Goal: Information Seeking & Learning: Understand process/instructions

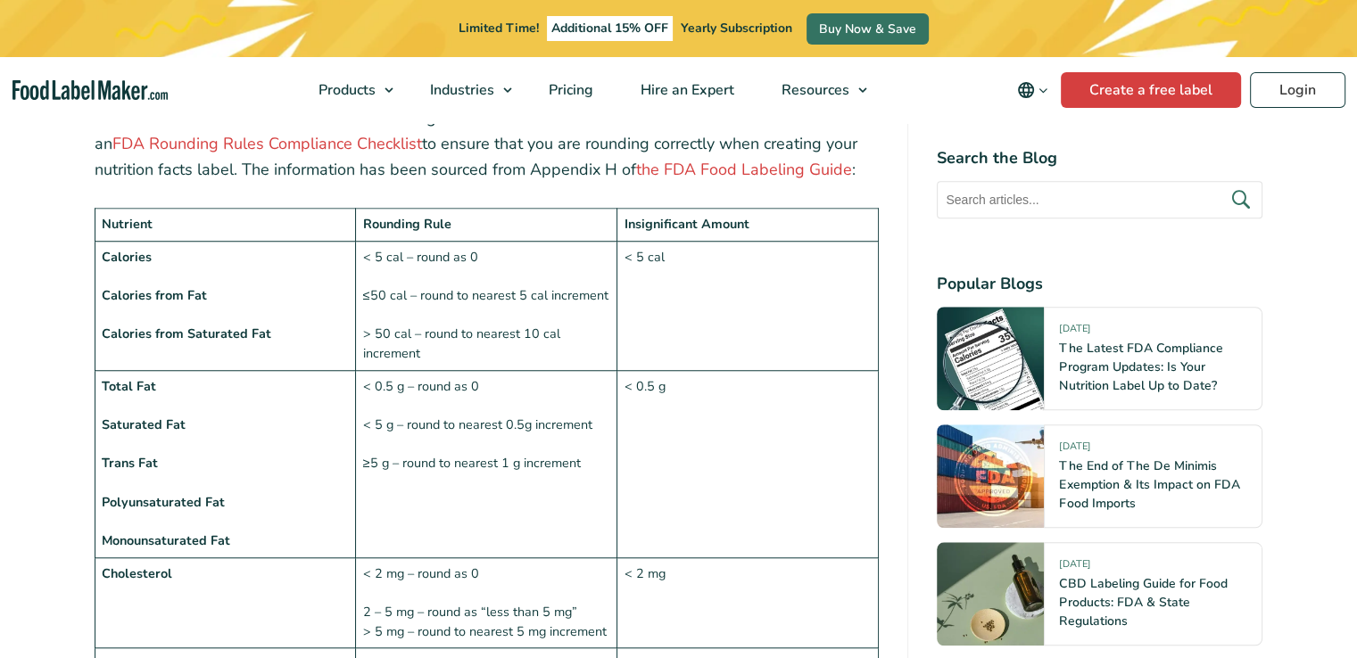
scroll to position [1408, 0]
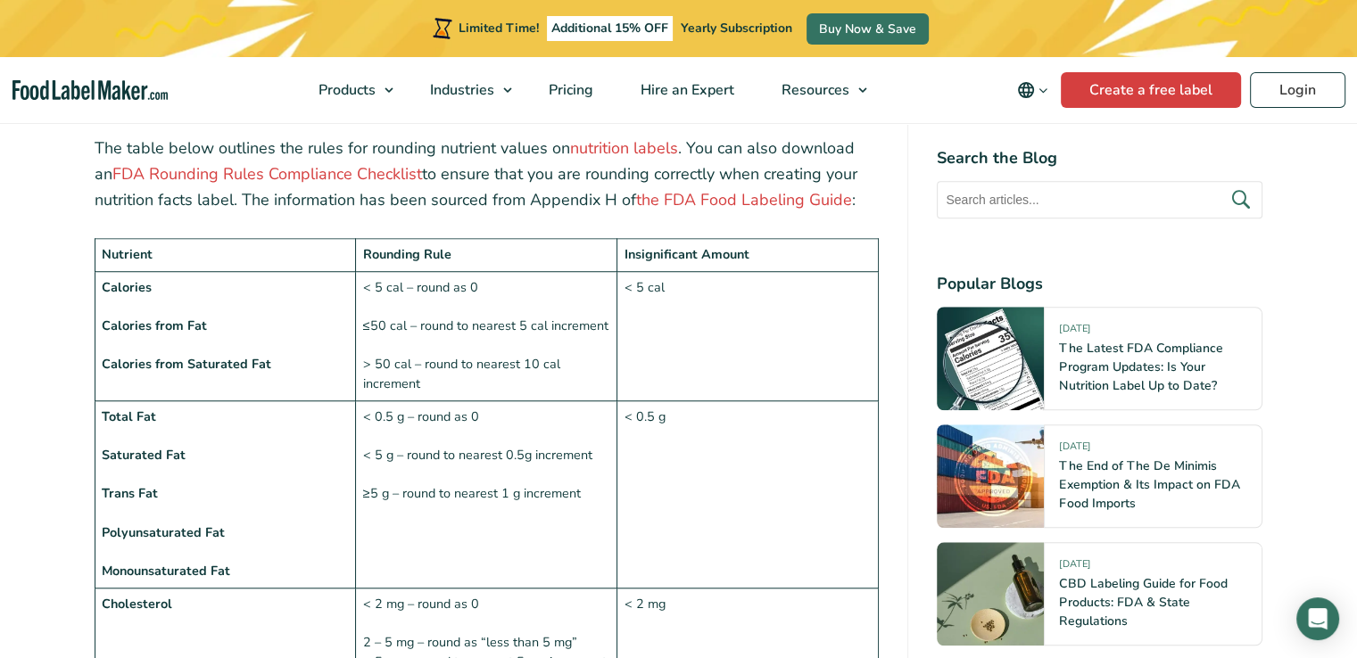
click at [385, 286] on td "< 5 cal – round as 0 ≤50 cal – round to nearest 5 cal increment > 50 cal – roun…" at bounding box center [486, 335] width 261 height 129
click at [388, 323] on td "< 5 cal – round as 0 ≤50 cal – round to nearest 5 cal increment > 50 cal – roun…" at bounding box center [486, 335] width 261 height 129
click at [401, 322] on td "< 5 cal – round as 0 ≤50 cal – round to nearest 5 cal increment > 50 cal – roun…" at bounding box center [486, 335] width 261 height 129
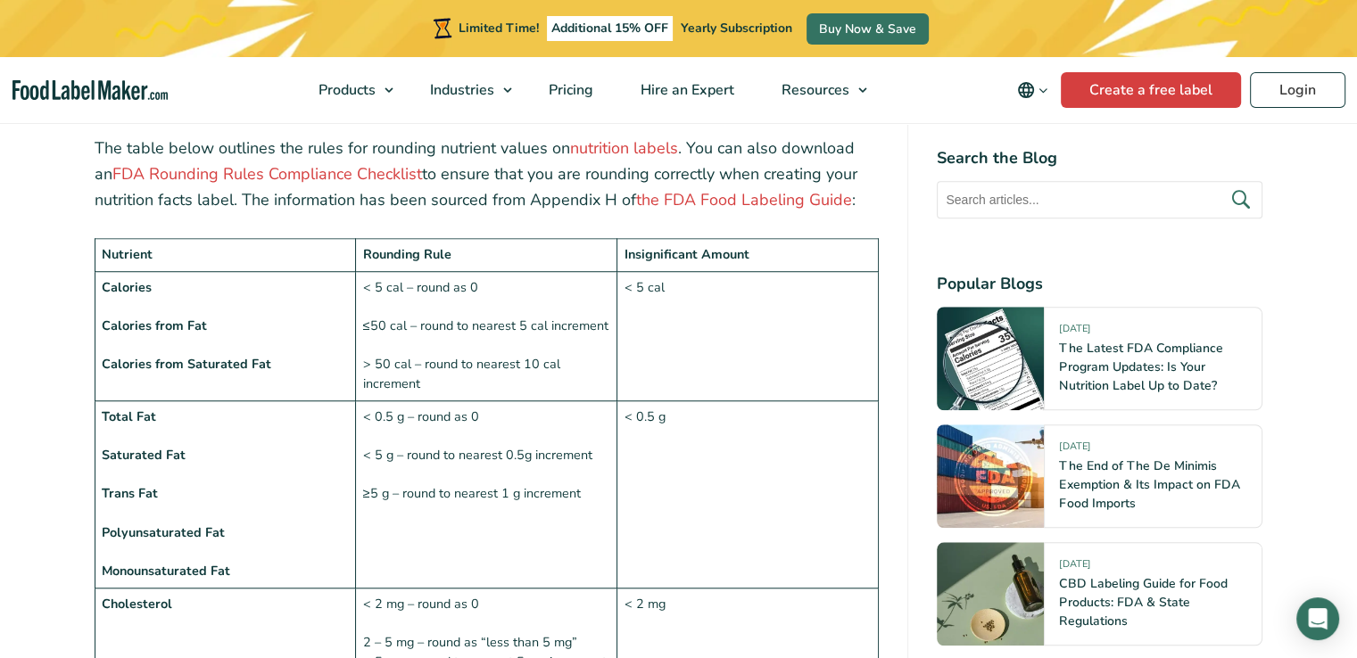
click at [365, 322] on td "< 5 cal – round as 0 ≤50 cal – round to nearest 5 cal increment > 50 cal – roun…" at bounding box center [486, 335] width 261 height 129
drag, startPoint x: 365, startPoint y: 322, endPoint x: 424, endPoint y: 343, distance: 62.7
click at [424, 343] on td "< 5 cal – round as 0 ≤50 cal – round to nearest 5 cal increment > 50 cal – roun…" at bounding box center [486, 335] width 261 height 129
copy td "> 50 cal – round to nearest 10 cal increment"
click at [393, 415] on td "< 0.5 g – round as 0 < 5 g – round to nearest 0.5g increment ≥5 g – round to ne…" at bounding box center [486, 494] width 261 height 187
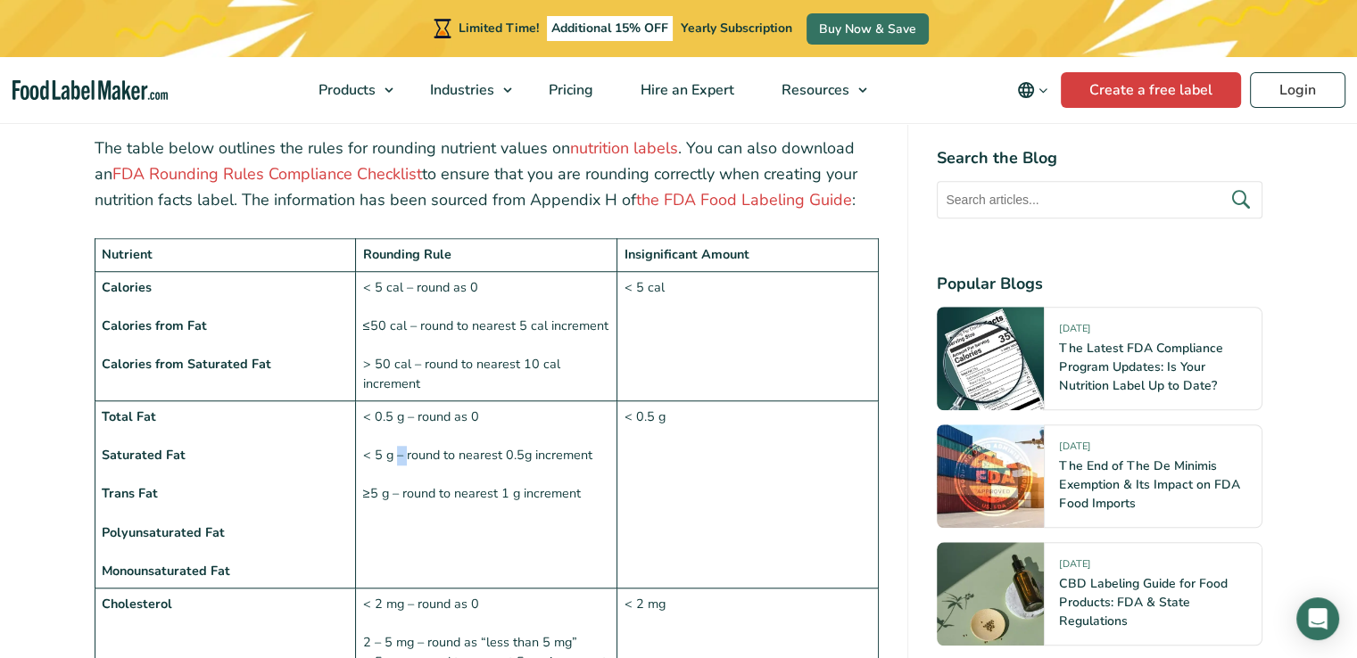
click at [393, 415] on td "< 0.5 g – round as 0 < 5 g – round to nearest 0.5g increment ≥5 g – round to ne…" at bounding box center [486, 494] width 261 height 187
copy td "< 5 g – round to nearest 0.5g increment"
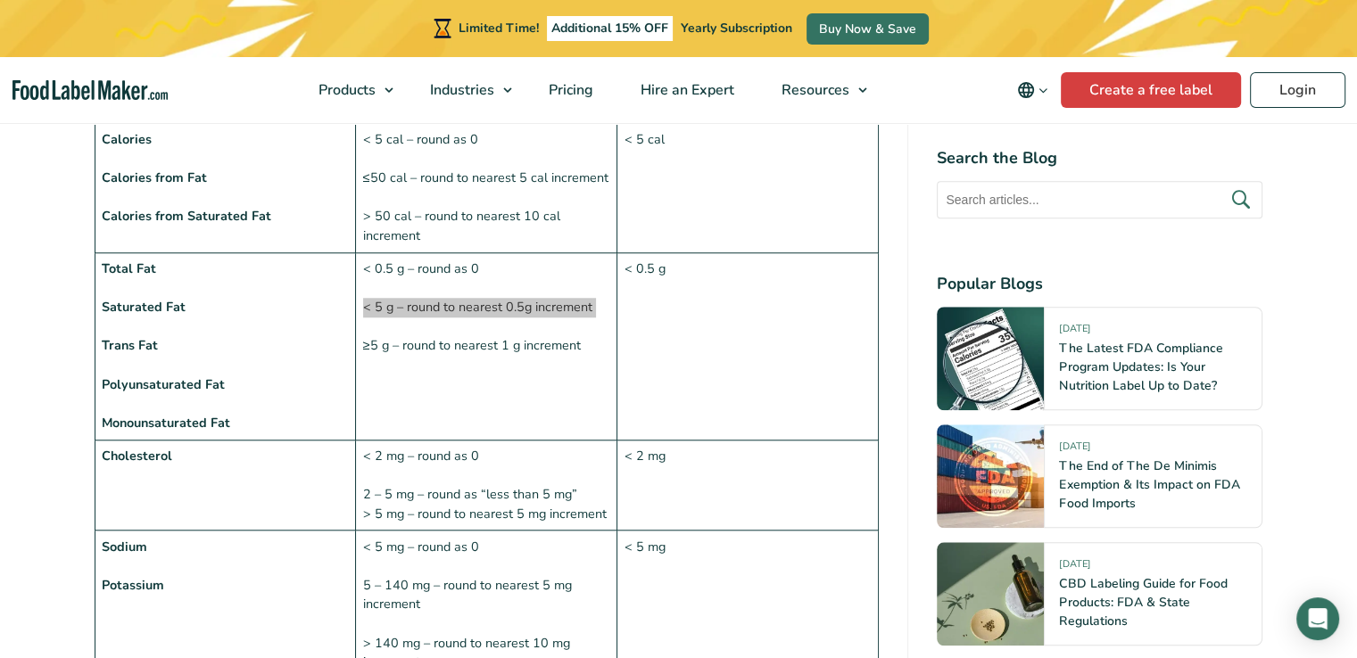
scroll to position [1586, 0]
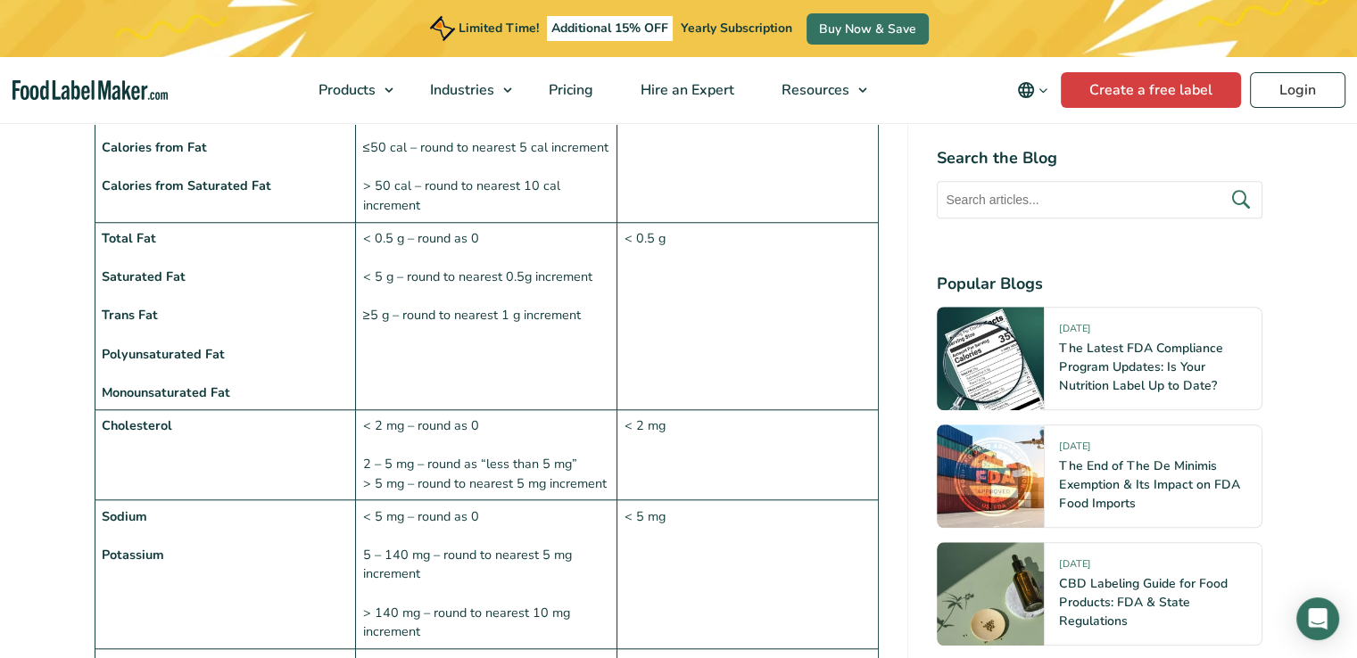
click at [393, 514] on td "< 5 mg – round as 0 5 – 140 mg – round to nearest 5 mg increment > 140 mg – rou…" at bounding box center [486, 575] width 261 height 149
copy td "5 – 140 mg – round to nearest 5 mg increment"
click at [391, 512] on td "< 5 mg – round as 0 5 – 140 mg – round to nearest 5 mg increment > 140 mg – rou…" at bounding box center [486, 575] width 261 height 149
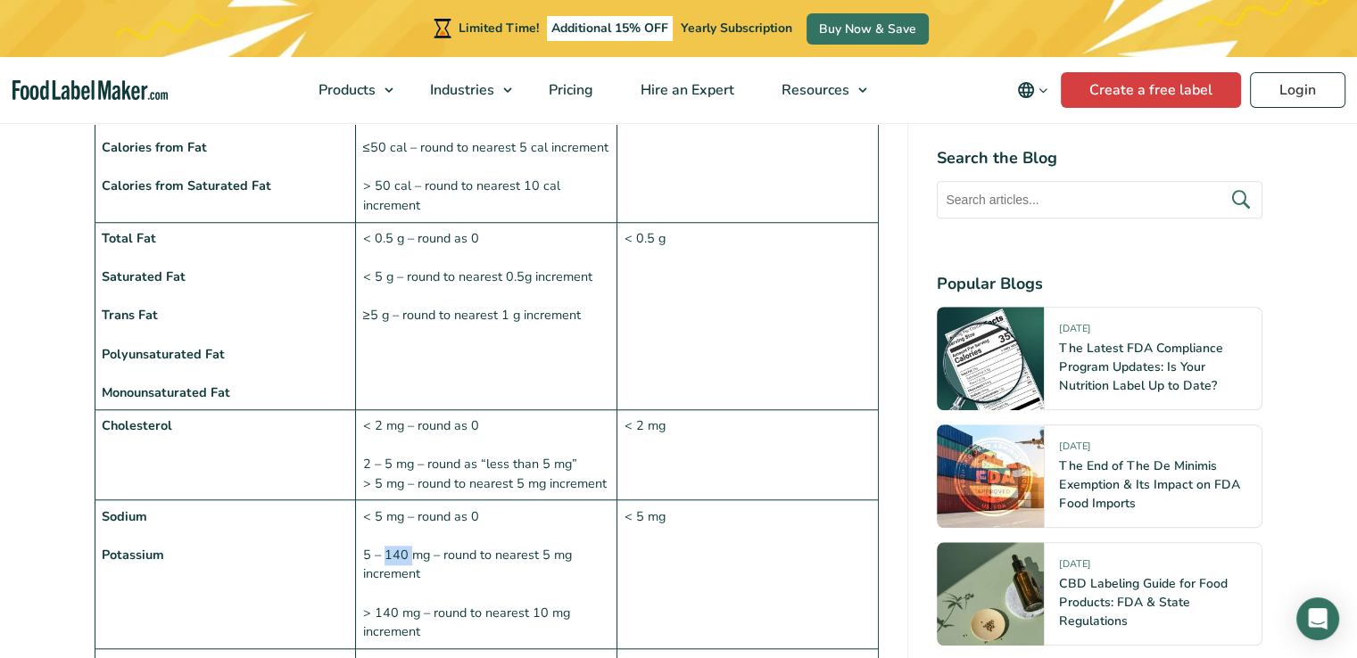
click at [391, 512] on td "< 5 mg – round as 0 5 – 140 mg – round to nearest 5 mg increment > 140 mg – rou…" at bounding box center [486, 575] width 261 height 149
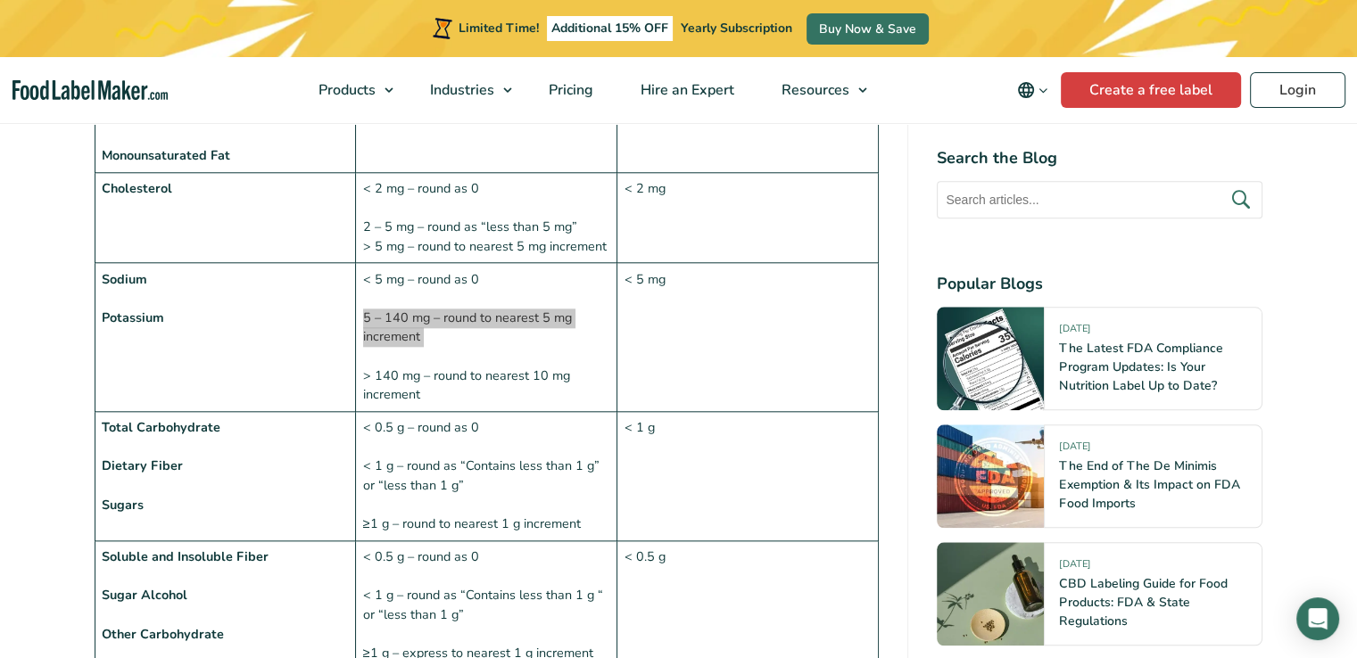
scroll to position [1854, 0]
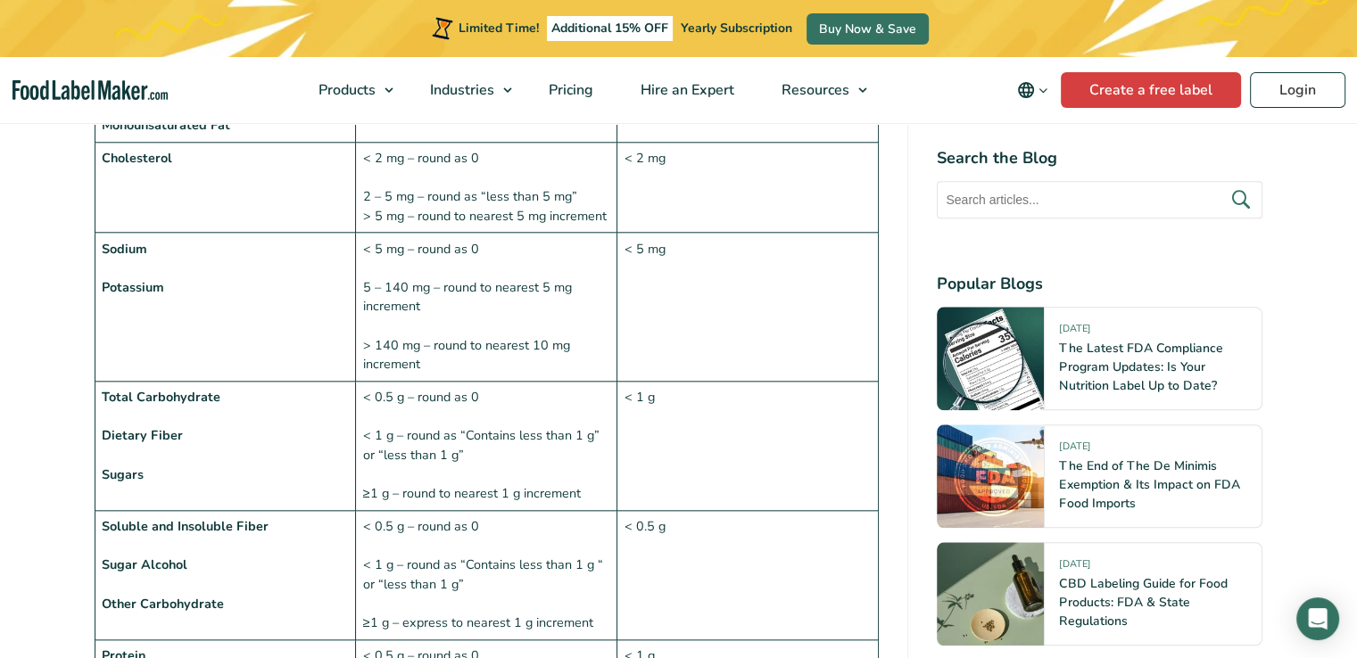
drag, startPoint x: 398, startPoint y: 563, endPoint x: 395, endPoint y: 573, distance: 10.2
click at [395, 572] on td "< 0.5 g – round as 0 < 1 g – round as “Contains less than 1 g “ or “less than 1…" at bounding box center [486, 575] width 261 height 129
click at [389, 579] on td "< 0.5 g – round as 0 < 1 g – round as “Contains less than 1 g “ or “less than 1…" at bounding box center [486, 575] width 261 height 129
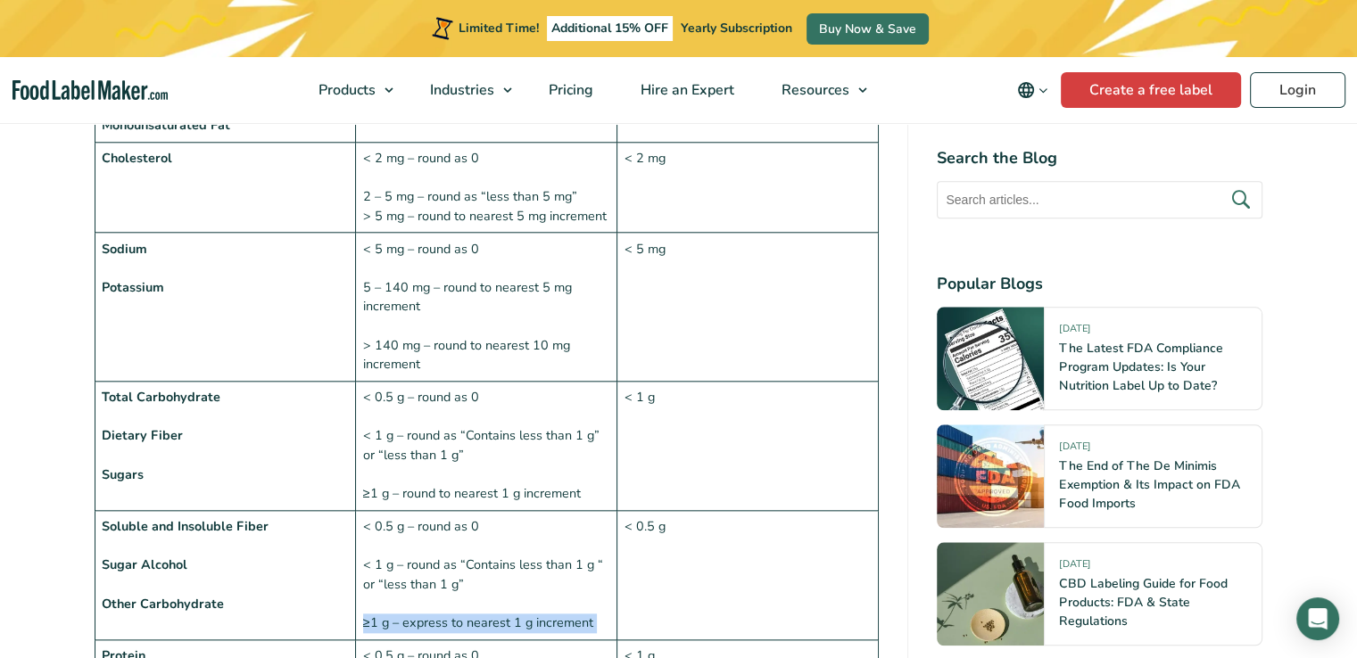
copy td "≥1 g – express to nearest 1 g increment"
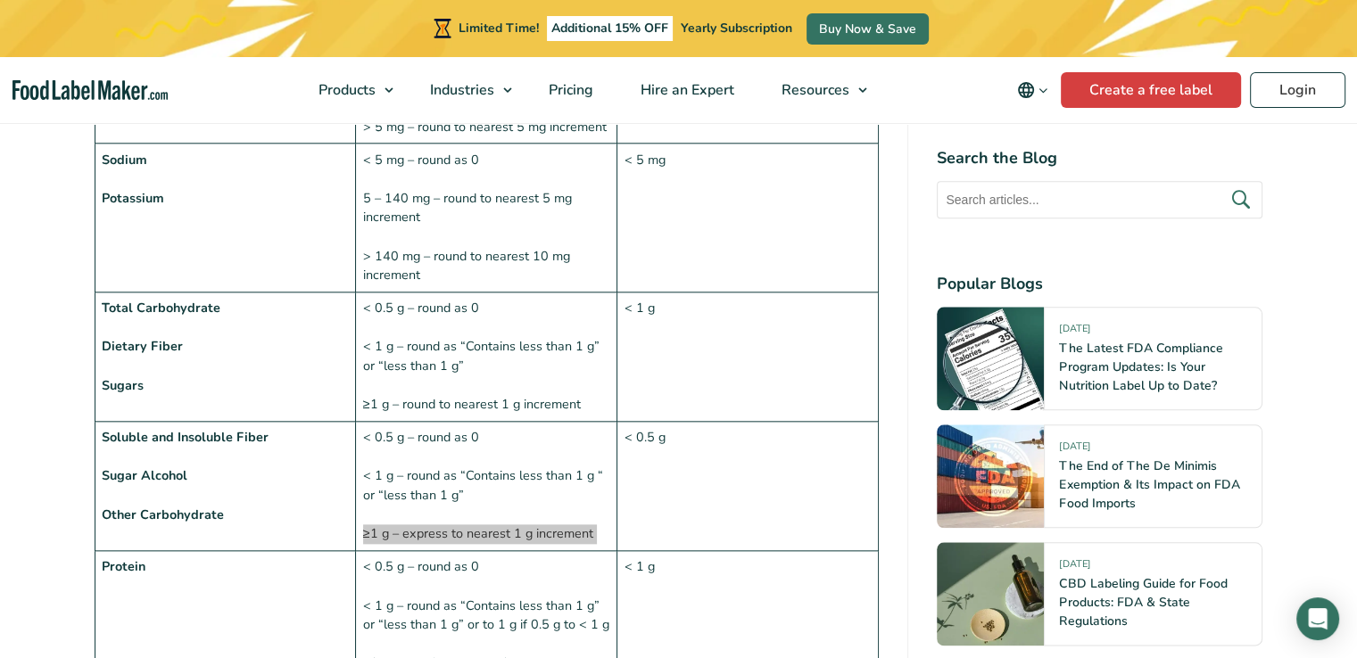
scroll to position [2032, 0]
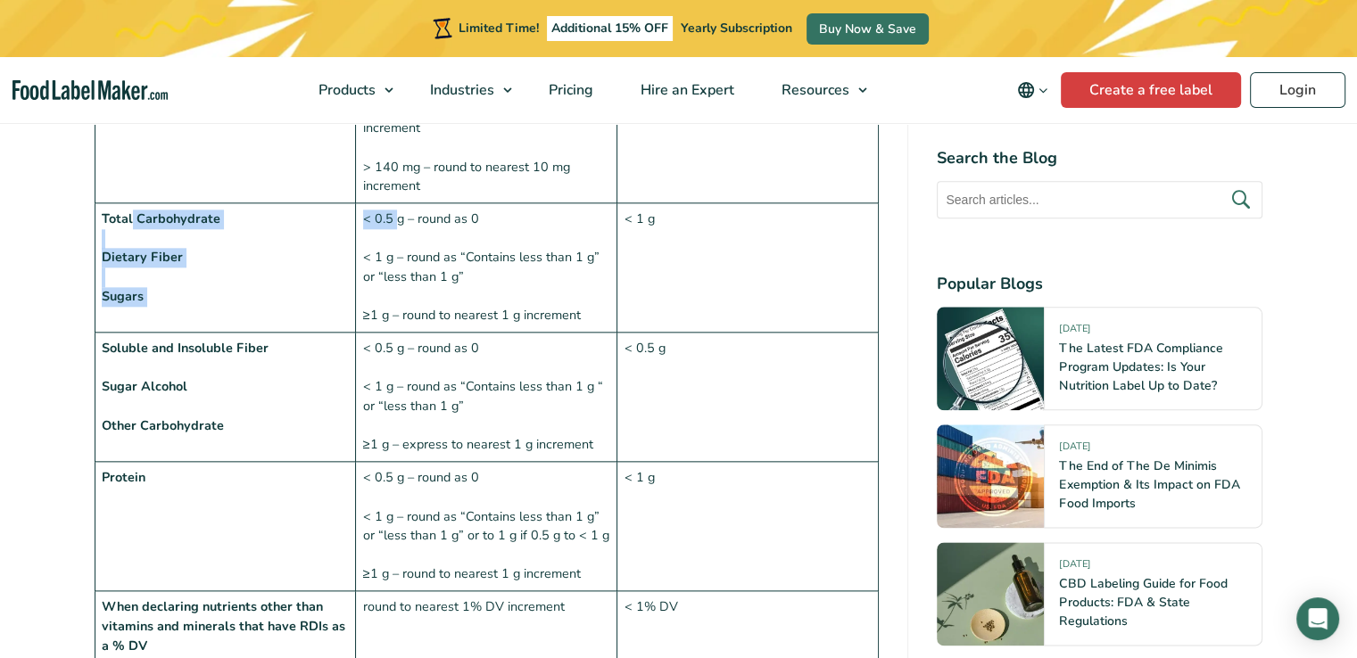
drag, startPoint x: 132, startPoint y: 179, endPoint x: 428, endPoint y: 242, distance: 302.7
click at [396, 203] on tr "Total Carbohydrate Dietary Fiber Sugars < 0.5 g – round as 0 < 1 g – round as “…" at bounding box center [487, 267] width 784 height 129
click at [427, 272] on td "< 0.5 g – round as 0 < 1 g – round as “Contains less than 1 g” or “less than 1 …" at bounding box center [486, 267] width 261 height 129
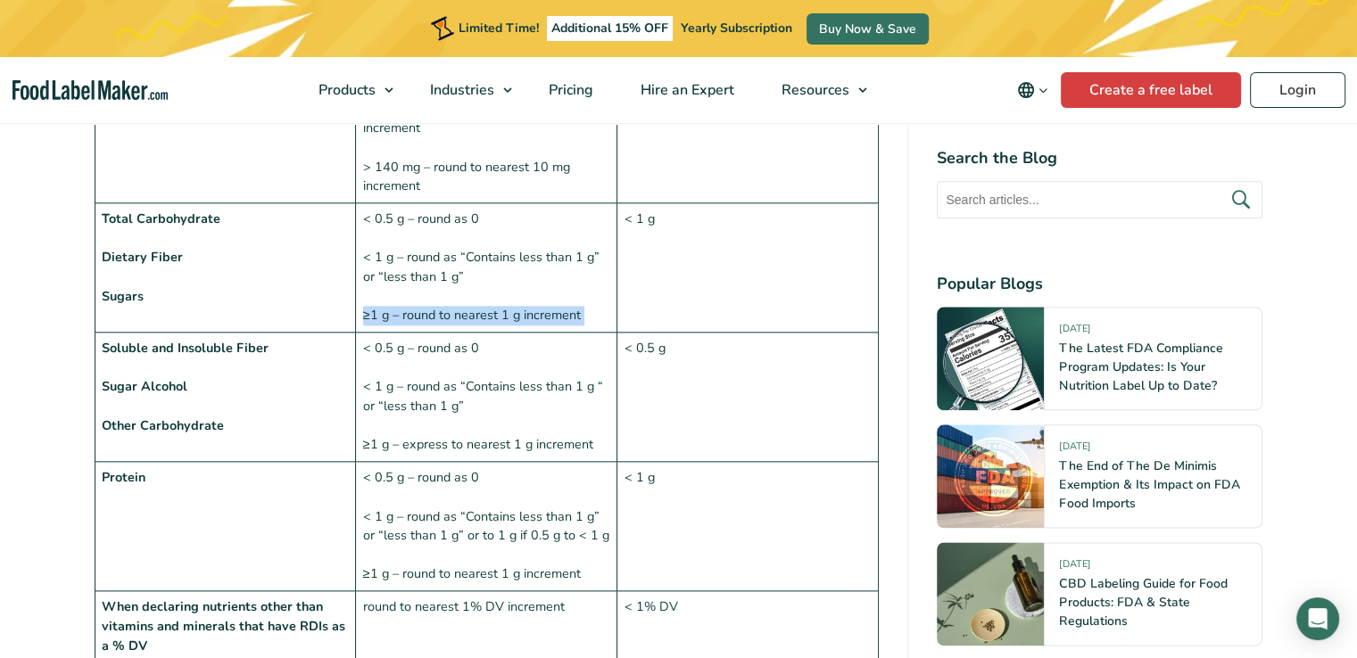
click at [427, 272] on td "< 0.5 g – round as 0 < 1 g – round as “Contains less than 1 g” or “less than 1 …" at bounding box center [486, 267] width 261 height 129
copy td "≥1 g – round to nearest 1 g increment"
click at [362, 277] on td "< 0.5 g – round as 0 < 1 g – round as “Contains less than 1 g” or “less than 1 …" at bounding box center [486, 267] width 261 height 129
drag, startPoint x: 360, startPoint y: 272, endPoint x: 617, endPoint y: 266, distance: 257.0
click at [617, 266] on tr "Total Carbohydrate Dietary Fiber Sugars < 0.5 g – round as 0 < 1 g – round as “…" at bounding box center [487, 267] width 784 height 129
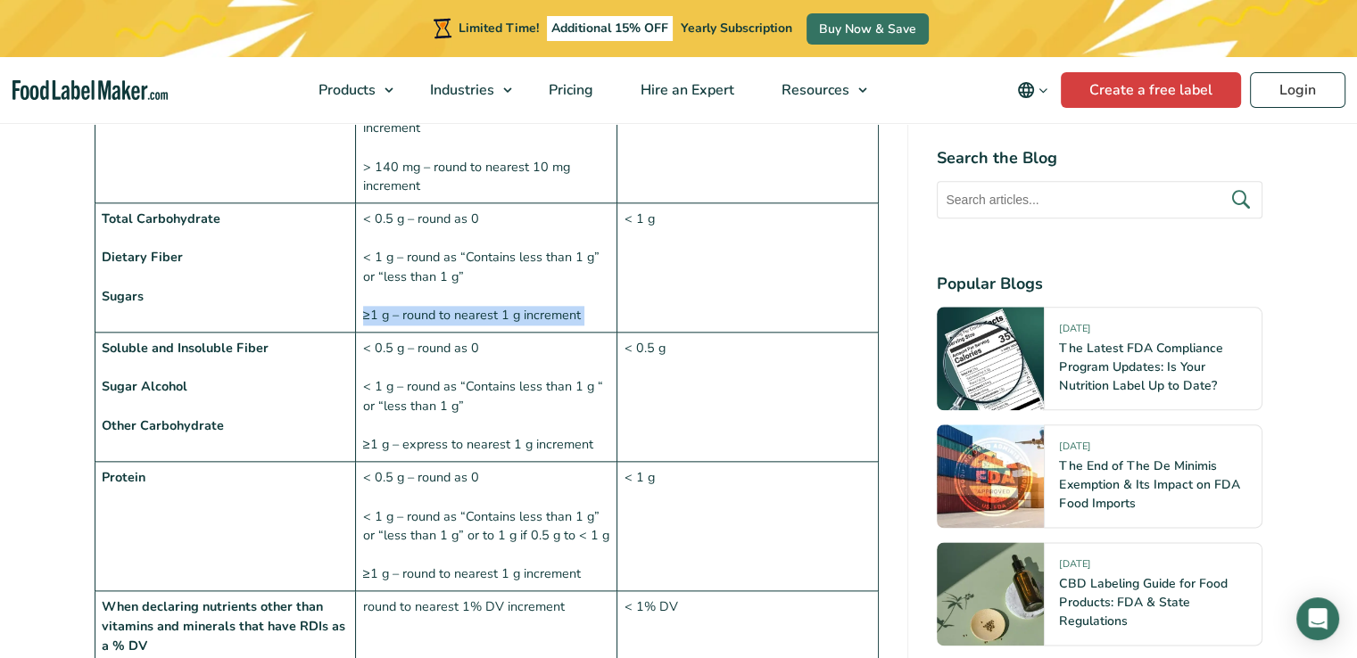
copy td "≥1 g – round to nearest 1 g increment"
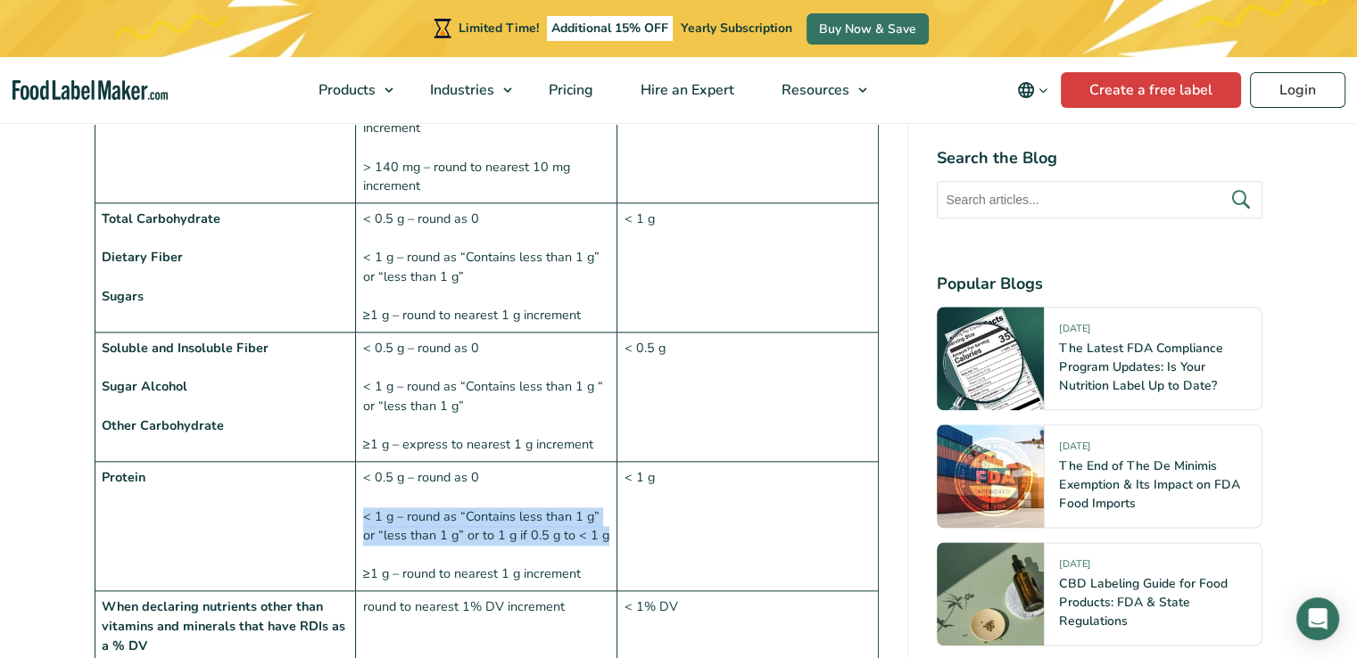
drag, startPoint x: 360, startPoint y: 469, endPoint x: 611, endPoint y: 495, distance: 252.0
click at [611, 495] on td "< 0.5 g – round as 0 < 1 g – round as “Contains less than 1 g” or “less than 1 …" at bounding box center [486, 526] width 261 height 129
copy td "< 1 g – round as “Contains less than 1 g” or “less than 1 g” or to 1 g if 0.5 g…"
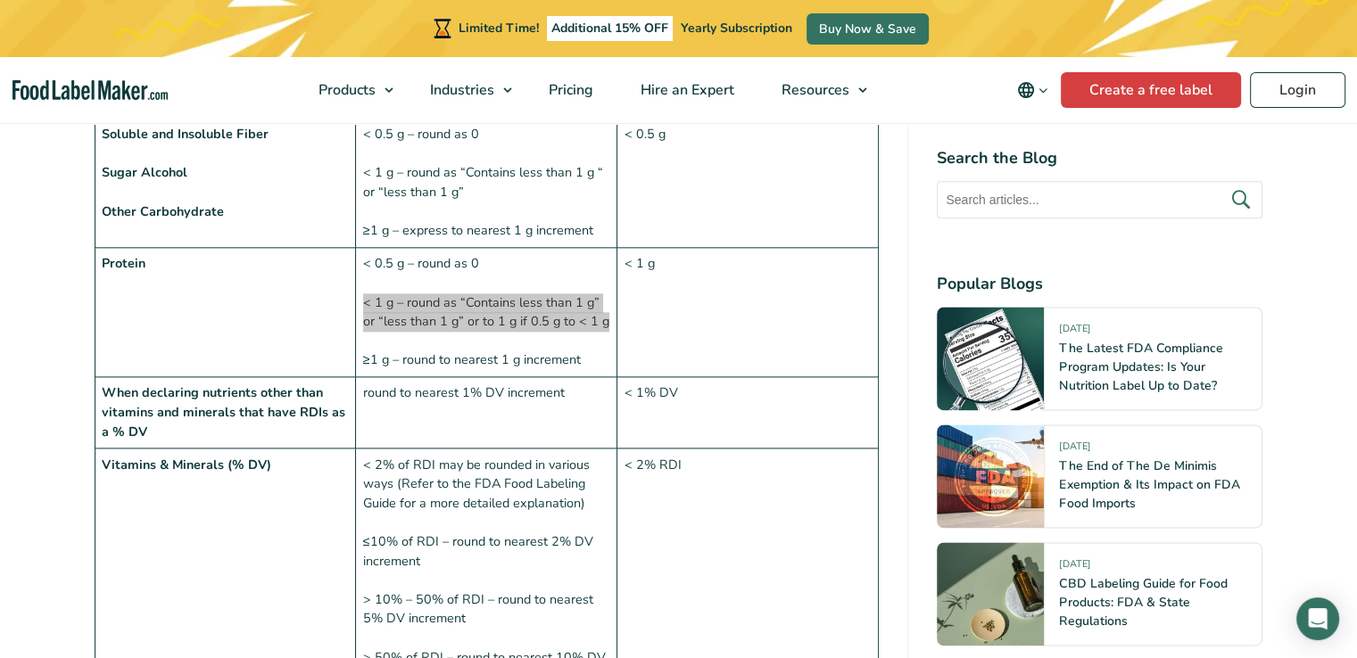
scroll to position [2300, 0]
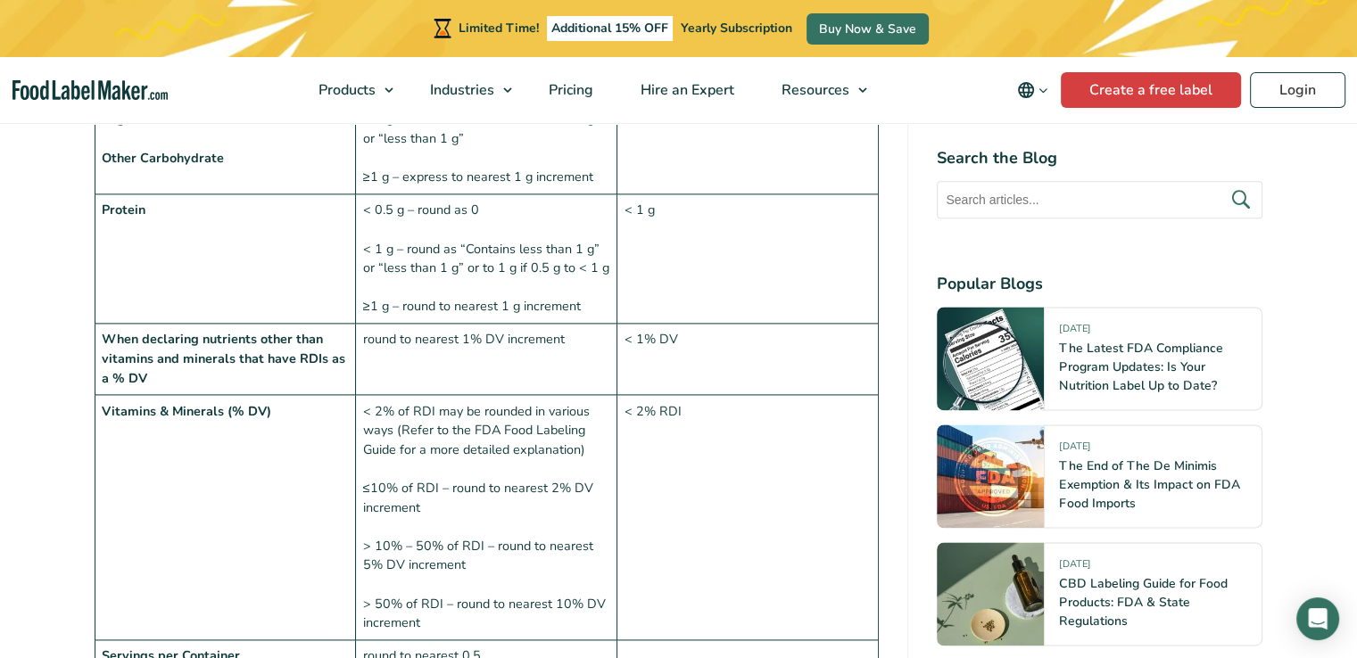
click at [173, 402] on strong "Vitamins & Minerals (% DV)" at bounding box center [187, 411] width 170 height 18
